Goal: Transaction & Acquisition: Subscribe to service/newsletter

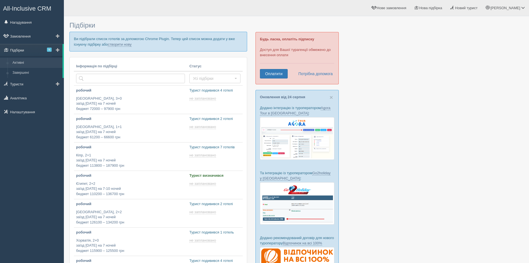
click at [48, 47] on link "Підбірки 5" at bounding box center [31, 50] width 63 height 12
click at [50, 50] on span "5" at bounding box center [49, 50] width 5 height 4
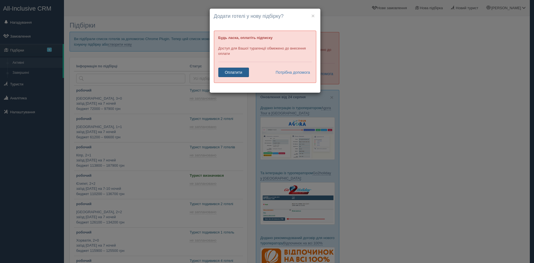
click at [238, 70] on link "Оплатити" at bounding box center [233, 72] width 31 height 9
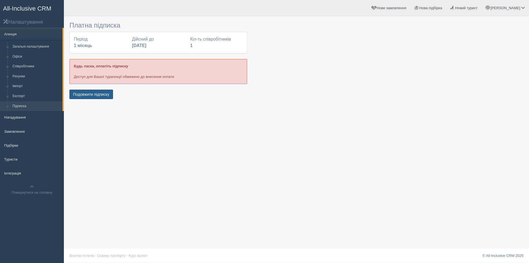
click at [102, 91] on button "Подовжити підписку" at bounding box center [91, 93] width 44 height 9
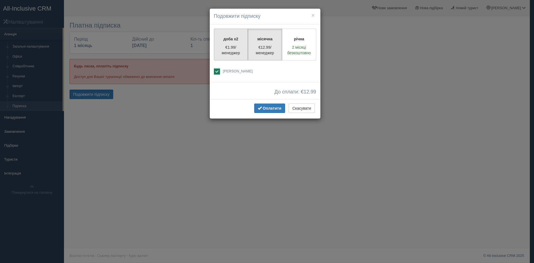
click at [231, 50] on p "€1.99/менеджер" at bounding box center [230, 49] width 27 height 11
radio input "true"
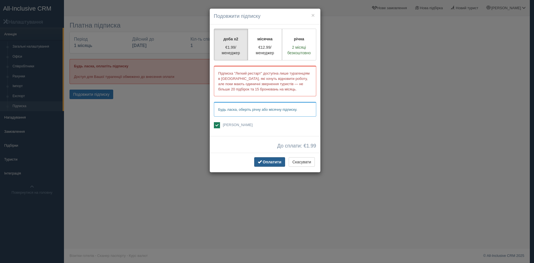
click at [264, 163] on span "Оплатити" at bounding box center [272, 162] width 19 height 4
click at [258, 156] on div "Оплатити Скасувати" at bounding box center [265, 162] width 111 height 19
click at [279, 162] on span "Оплатити" at bounding box center [272, 162] width 19 height 4
click at [267, 40] on p "місячна" at bounding box center [264, 39] width 27 height 6
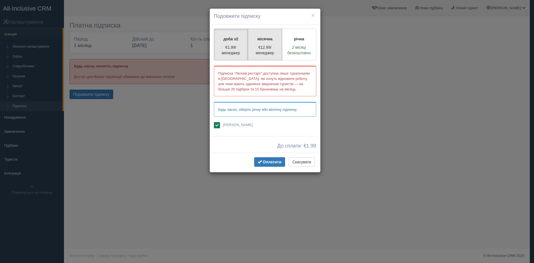
radio input "true"
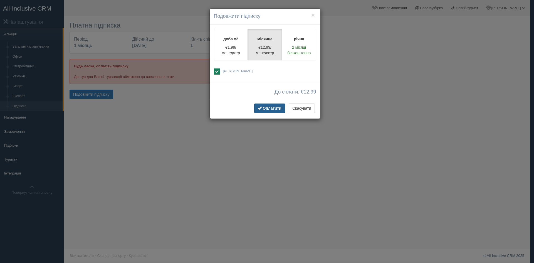
click at [270, 108] on span "Оплатити" at bounding box center [272, 108] width 19 height 4
